Goal: Task Accomplishment & Management: Use online tool/utility

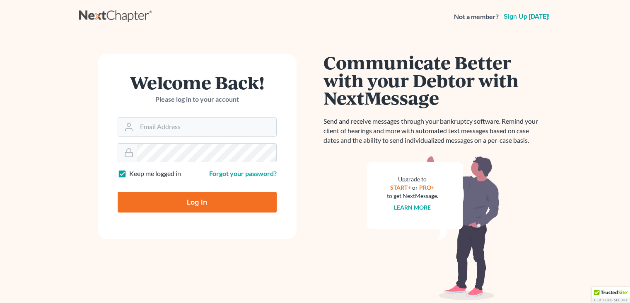
type input "[EMAIL_ADDRESS][DOMAIN_NAME]"
click at [222, 201] on input "Log In" at bounding box center [197, 202] width 159 height 21
type input "Thinking..."
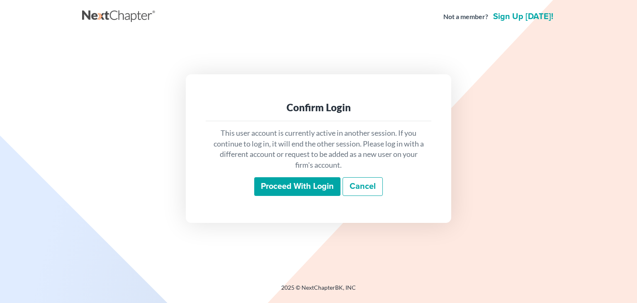
click at [273, 190] on input "Proceed with login" at bounding box center [297, 186] width 86 height 19
